Goal: Check status: Check status

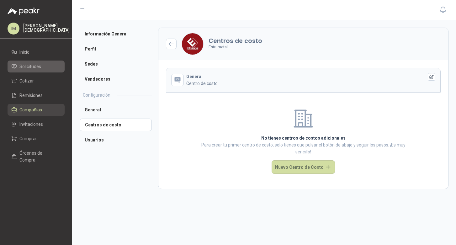
click at [41, 65] on li "Solicitudes" at bounding box center [36, 66] width 50 height 7
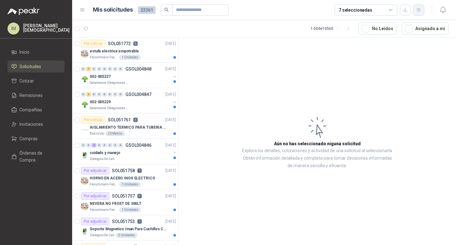
click at [419, 9] on icon "button" at bounding box center [418, 9] width 5 height 5
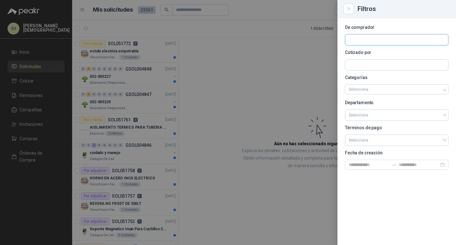
click at [388, 38] on input "text" at bounding box center [396, 39] width 103 height 11
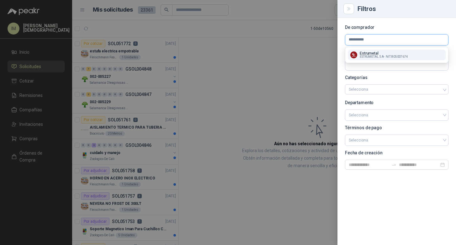
type input "**********"
click at [392, 54] on p "Estrumetal" at bounding box center [383, 53] width 48 height 4
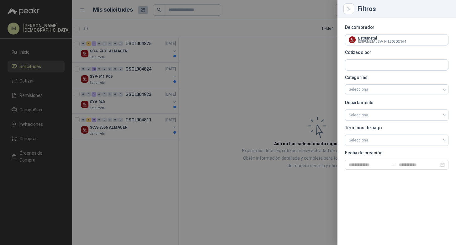
click at [115, 173] on div at bounding box center [228, 122] width 456 height 245
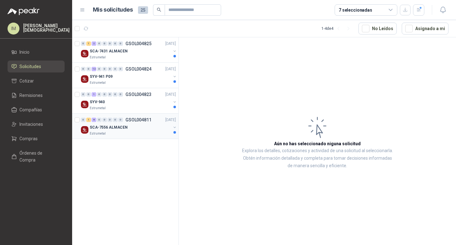
click at [132, 135] on div "Estrumetal" at bounding box center [130, 133] width 81 height 5
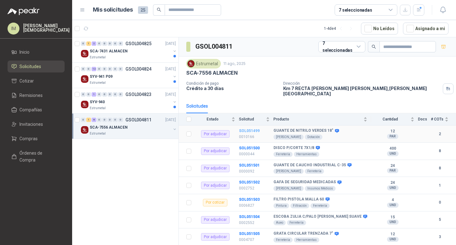
click at [244, 129] on b "SOL051499" at bounding box center [249, 131] width 21 height 4
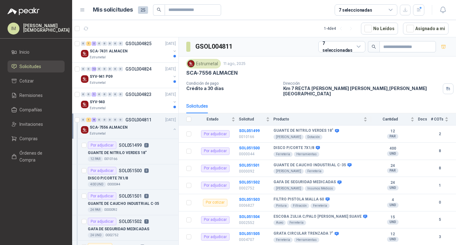
click at [148, 132] on div "Estrumetal" at bounding box center [130, 133] width 81 height 5
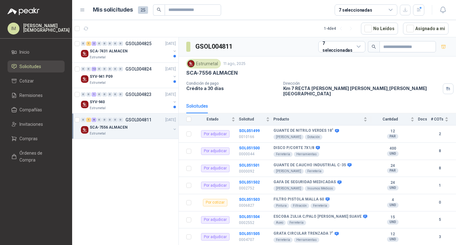
scroll to position [2, 0]
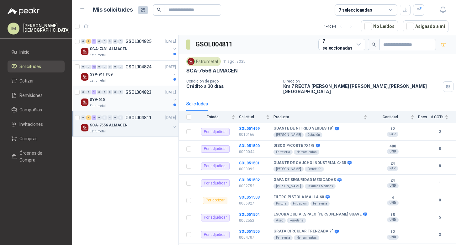
click at [153, 99] on div "SYV-940" at bounding box center [130, 100] width 81 height 8
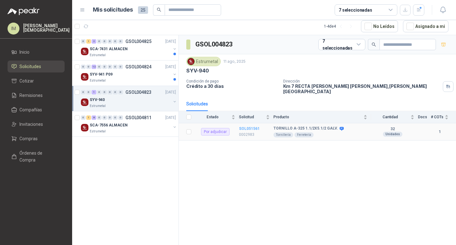
click at [249, 126] on b "SOL051561" at bounding box center [249, 128] width 21 height 4
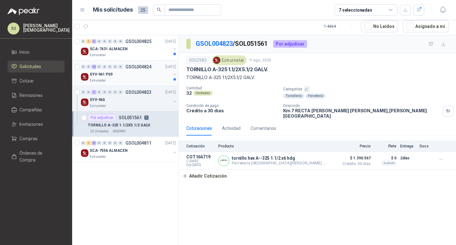
click at [145, 74] on div "SYV-941 P09" at bounding box center [130, 75] width 81 height 8
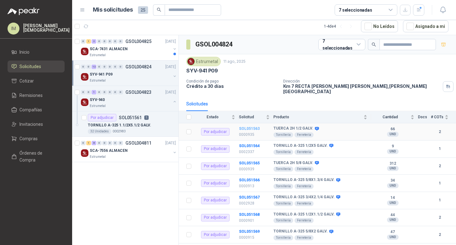
click at [247, 126] on b "SOL051563" at bounding box center [249, 128] width 21 height 4
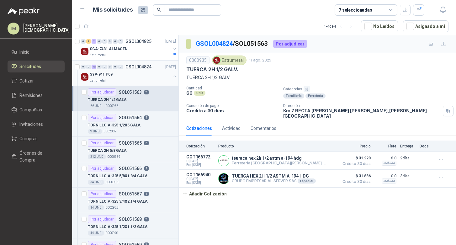
click at [124, 77] on div "SYV-941 P09" at bounding box center [130, 75] width 81 height 8
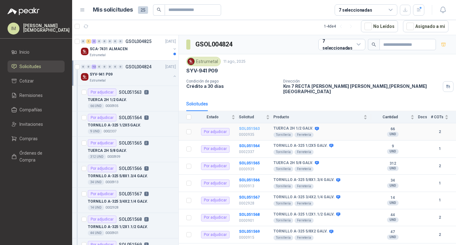
click at [247, 126] on b "SOL051563" at bounding box center [249, 128] width 21 height 4
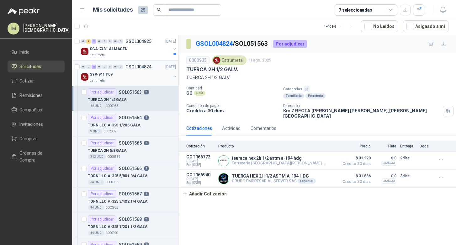
click at [135, 76] on div "SYV-941 P09" at bounding box center [130, 75] width 81 height 8
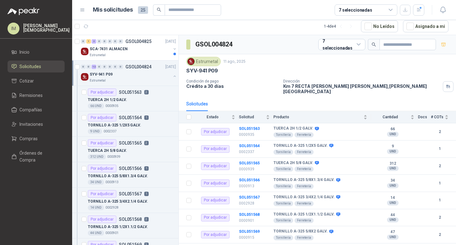
click at [172, 76] on button "button" at bounding box center [174, 76] width 5 height 5
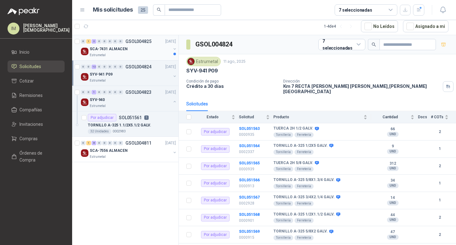
click at [159, 58] on div "0 1 2 0 0 0 0 0 GSOL004825 11/08/25 SCA-7431 ALMACEN Estrumetal" at bounding box center [125, 47] width 106 height 25
click at [145, 54] on div "Estrumetal" at bounding box center [130, 55] width 81 height 5
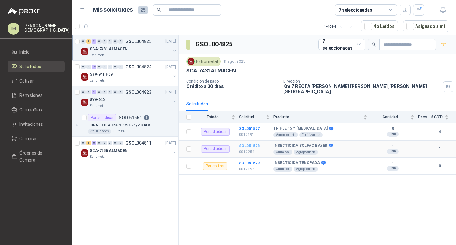
click at [251, 144] on b "SOL051578" at bounding box center [249, 146] width 21 height 4
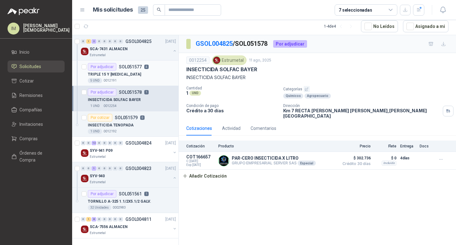
click at [131, 78] on div "5 UND  0012191" at bounding box center [132, 80] width 88 height 5
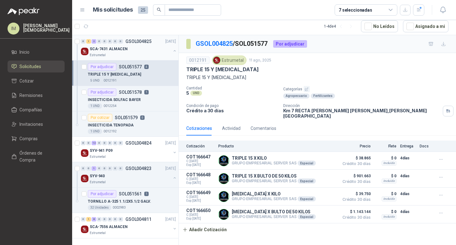
click at [150, 50] on div "SCA-7431 ALMACEN" at bounding box center [130, 49] width 81 height 8
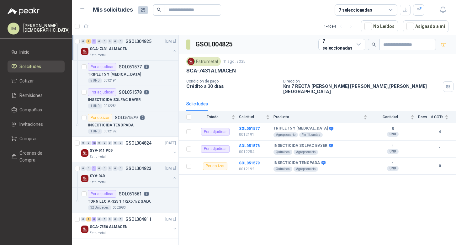
click at [172, 52] on button "button" at bounding box center [174, 50] width 5 height 5
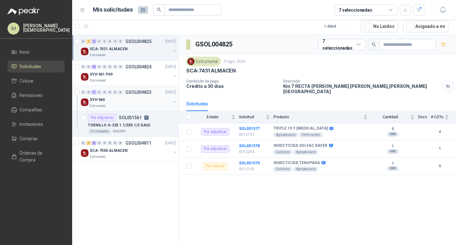
click at [176, 104] on div at bounding box center [174, 102] width 5 height 6
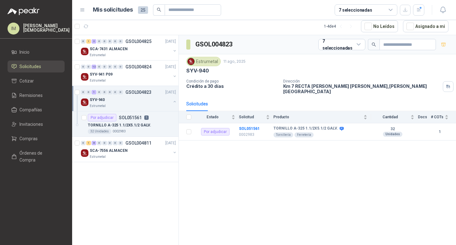
click at [176, 103] on icon "button" at bounding box center [174, 101] width 4 height 4
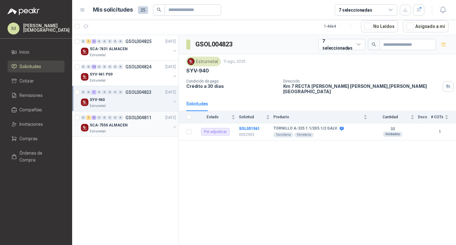
click at [175, 127] on button "button" at bounding box center [174, 126] width 5 height 5
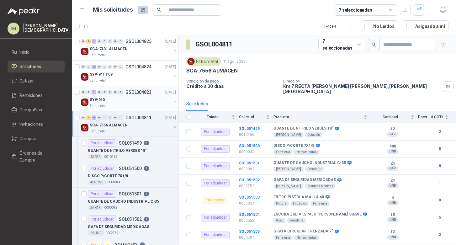
click at [172, 126] on button "button" at bounding box center [174, 126] width 5 height 5
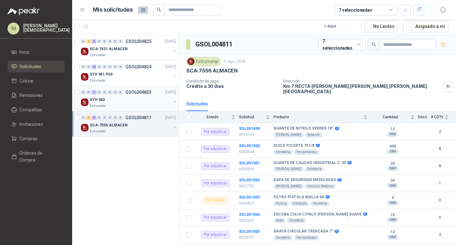
click at [119, 154] on div "0 1 2 0 0 0 0 0 GSOL004825 11/08/25 SCA-7431 ALMACEN Estrumetal 0 0 12 0 0 0 0 …" at bounding box center [125, 140] width 107 height 210
click at [134, 77] on div "SYV-941 P09" at bounding box center [130, 75] width 81 height 8
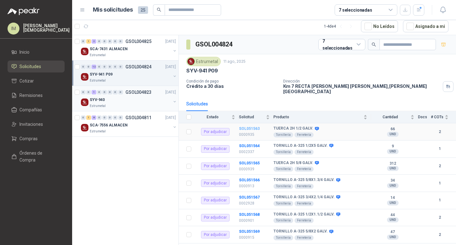
click at [245, 126] on b "SOL051563" at bounding box center [249, 128] width 21 height 4
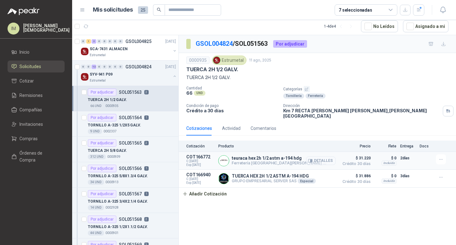
click at [324, 156] on button "Detalles" at bounding box center [320, 160] width 29 height 8
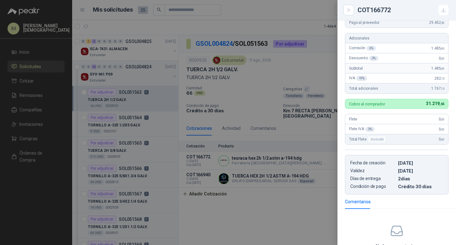
scroll to position [125, 0]
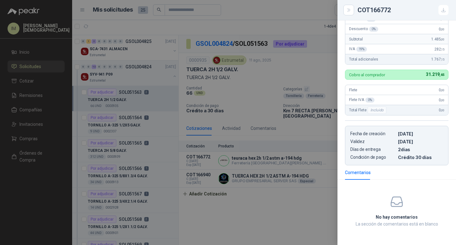
click at [379, 198] on span at bounding box center [396, 202] width 88 height 14
click at [294, 215] on div at bounding box center [228, 122] width 456 height 245
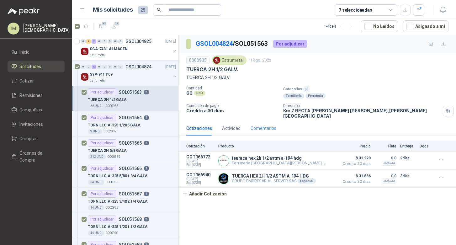
click at [261, 121] on div "Comentarios" at bounding box center [263, 128] width 26 height 14
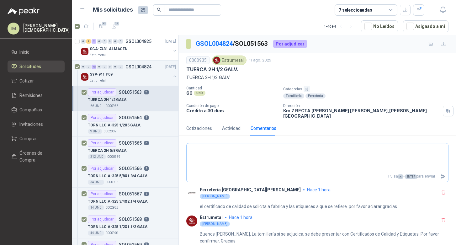
scroll to position [0, 0]
click at [172, 77] on button "button" at bounding box center [174, 76] width 5 height 5
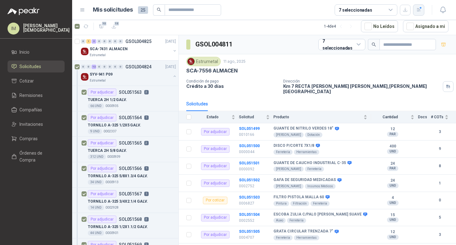
click at [418, 8] on icon "button" at bounding box center [418, 9] width 3 height 3
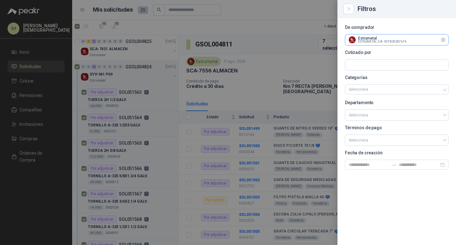
click at [406, 38] on input "text" at bounding box center [396, 39] width 103 height 11
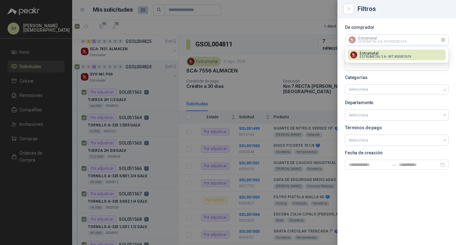
click at [445, 40] on icon "Limpiar" at bounding box center [442, 39] width 5 height 5
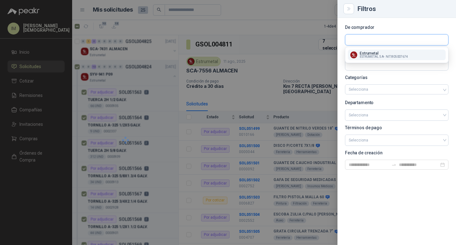
click at [422, 39] on input "text" at bounding box center [396, 39] width 103 height 11
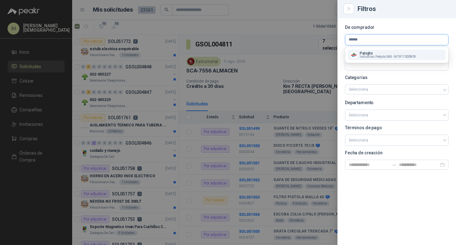
type input "******"
click at [410, 58] on span "NIT : 817000809" at bounding box center [404, 56] width 22 height 3
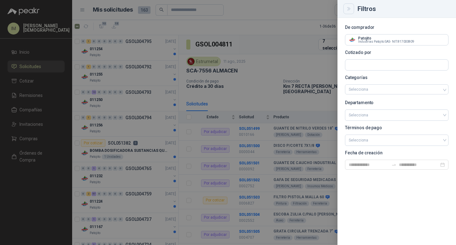
click at [347, 11] on icon "Close" at bounding box center [348, 8] width 5 height 5
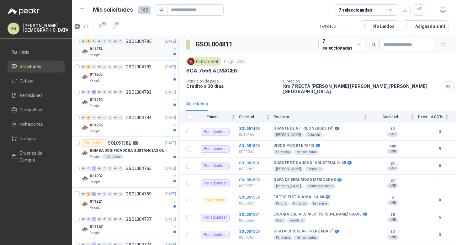
click at [150, 50] on div "011254" at bounding box center [130, 49] width 81 height 8
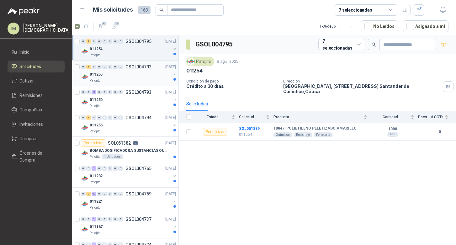
click at [139, 81] on div "Patojito" at bounding box center [130, 80] width 81 height 5
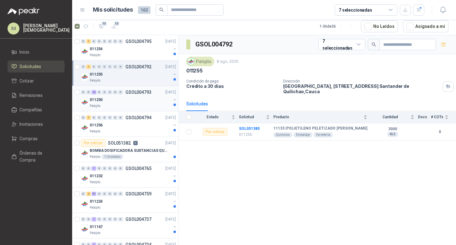
click at [128, 101] on div "011250" at bounding box center [130, 100] width 81 height 8
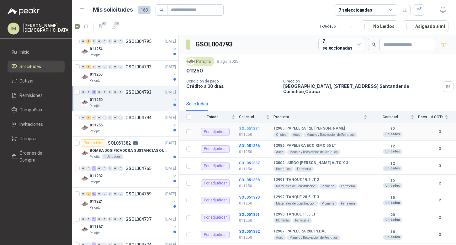
click at [252, 126] on b "SOL051384" at bounding box center [249, 128] width 21 height 4
